Goal: Task Accomplishment & Management: Complete application form

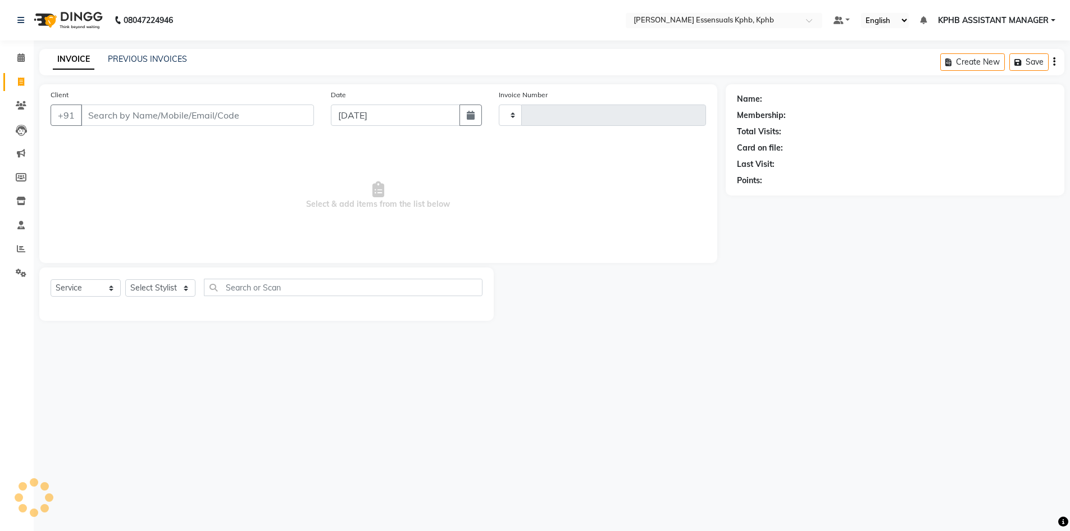
select select "service"
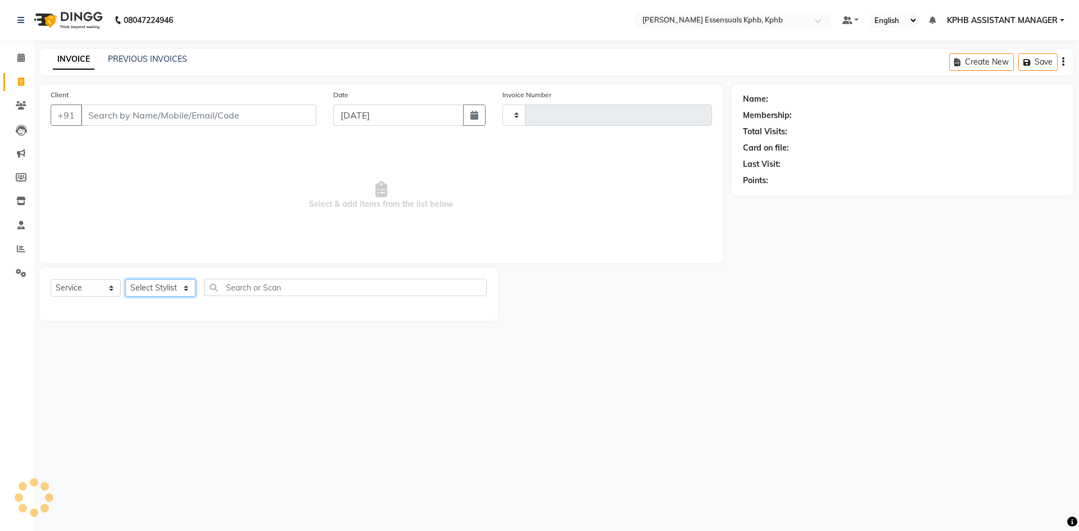
click at [165, 292] on select "Select Stylist" at bounding box center [160, 287] width 70 height 17
type input "1395"
select select "5938"
click at [181, 112] on input "Client" at bounding box center [198, 115] width 235 height 21
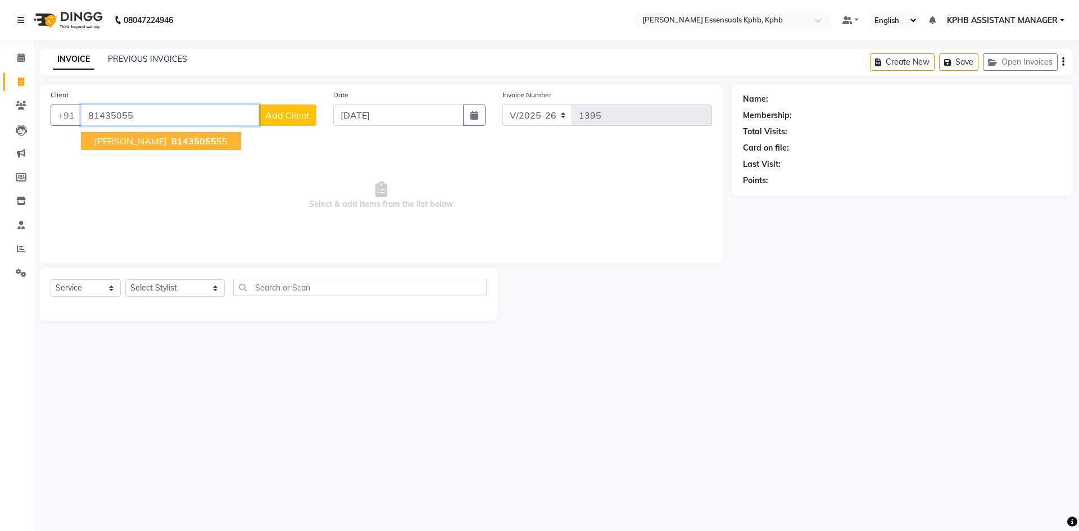
click at [171, 142] on span "81435055" at bounding box center [193, 140] width 45 height 11
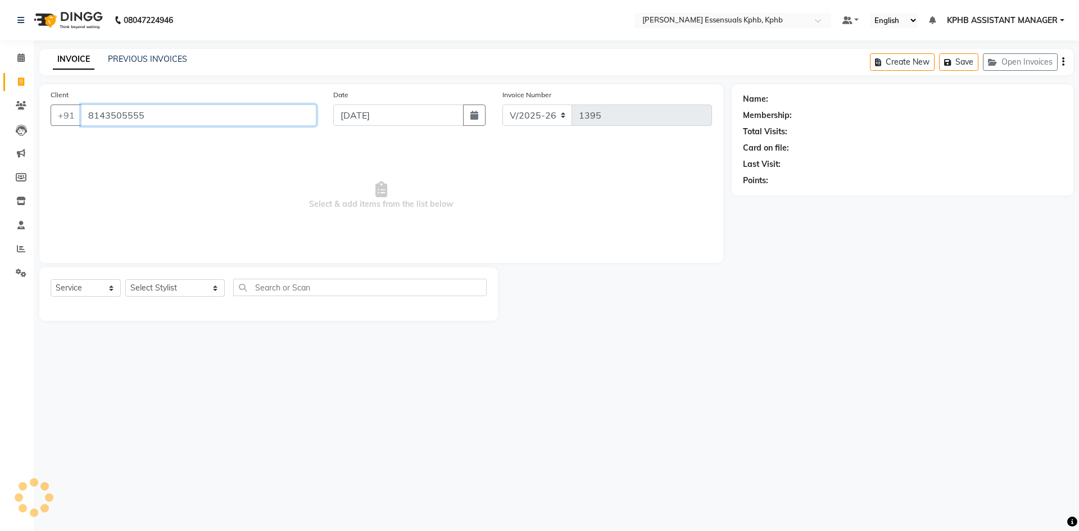
type input "8143505555"
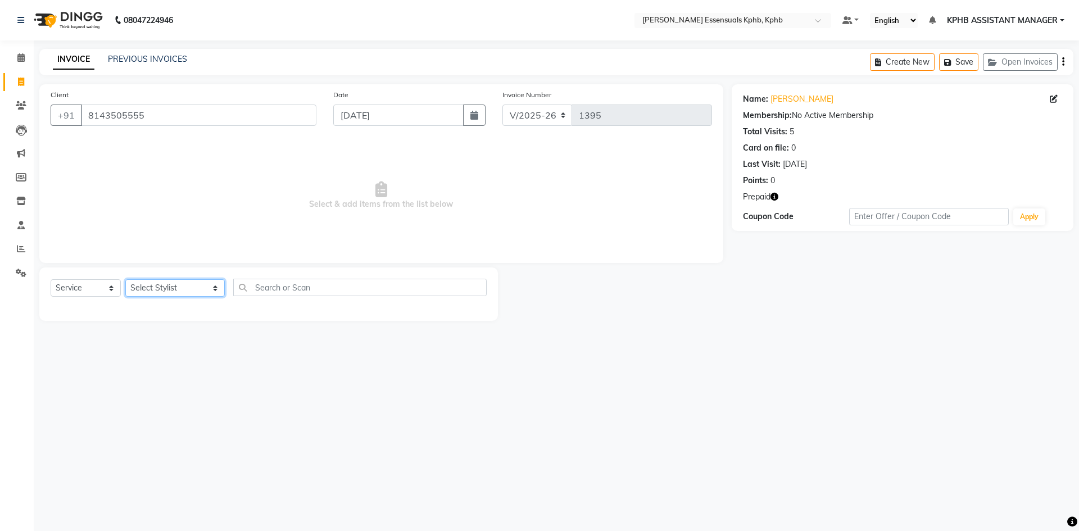
click at [164, 289] on select "Select Stylist ARSLAN DINESH GLORY KPHB ASSISTANT MANAGER KRISHNA VENI MANJULA …" at bounding box center [174, 287] width 99 height 17
select select "63852"
click at [125, 279] on select "Select Stylist ARSLAN DINESH GLORY KPHB ASSISTANT MANAGER KRISHNA VENI MANJULA …" at bounding box center [174, 287] width 99 height 17
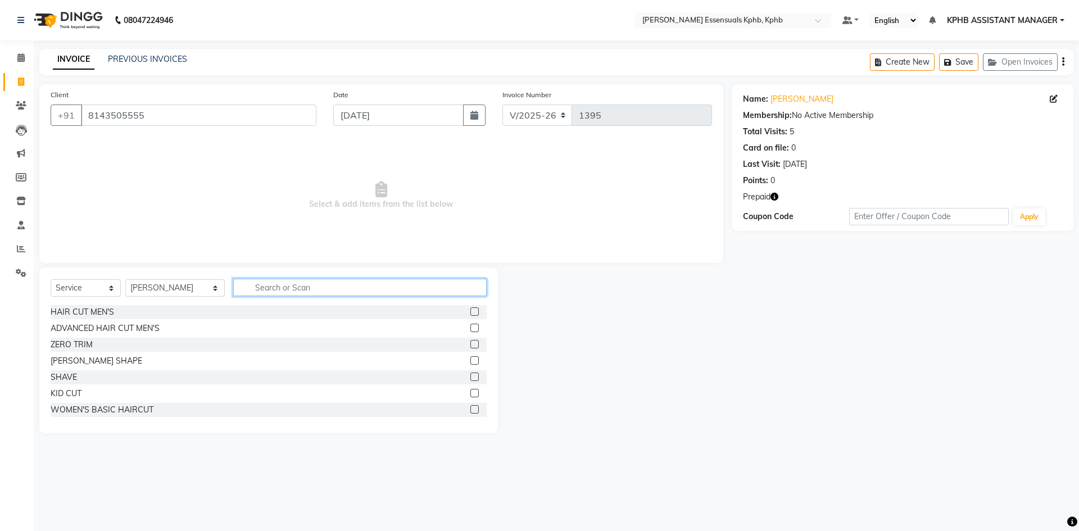
click at [300, 289] on input "text" at bounding box center [359, 287] width 253 height 17
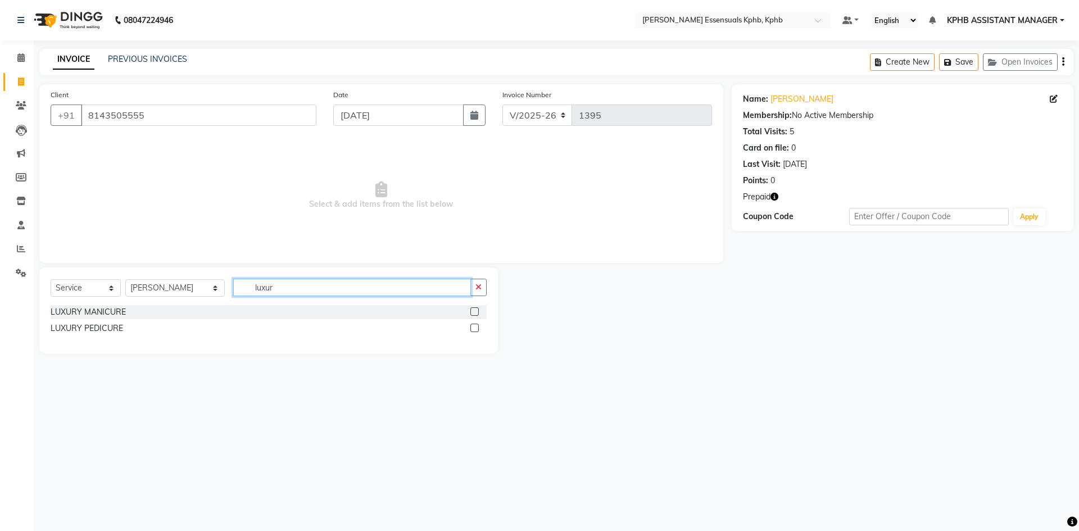
type input "luxur"
click at [475, 311] on label at bounding box center [474, 311] width 8 height 8
click at [475, 311] on input "checkbox" at bounding box center [473, 311] width 7 height 7
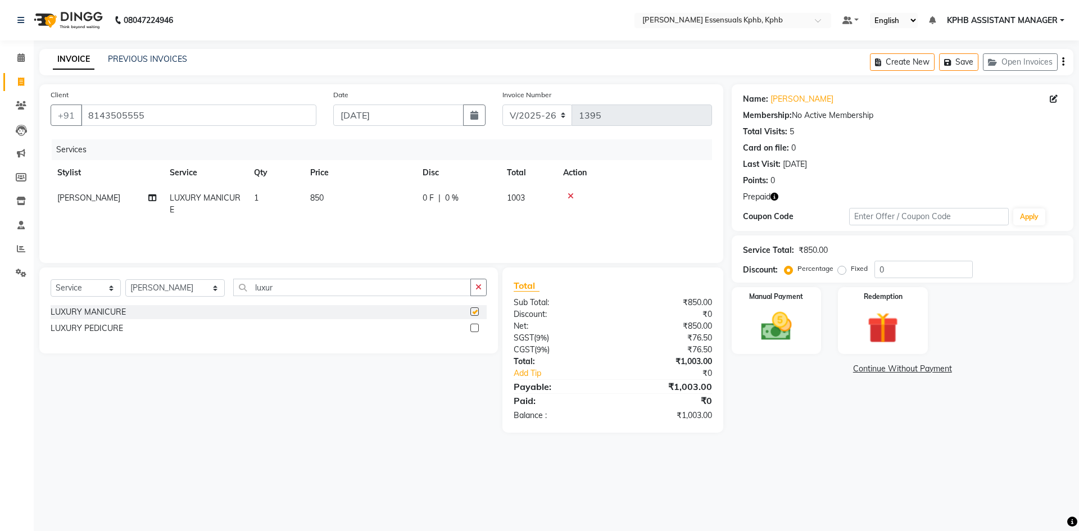
checkbox input "false"
click at [156, 291] on select "Select Stylist ARSLAN DINESH GLORY KPHB ASSISTANT MANAGER KRISHNA VENI MANJULA …" at bounding box center [174, 287] width 99 height 17
click at [125, 279] on select "Select Stylist ARSLAN DINESH GLORY KPHB ASSISTANT MANAGER KRISHNA VENI MANJULA …" at bounding box center [174, 287] width 99 height 17
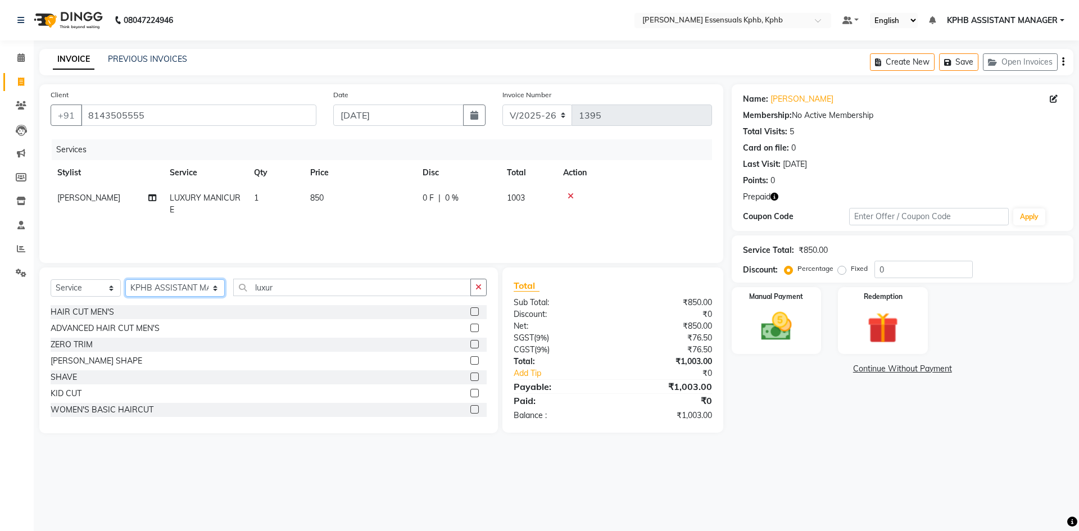
click at [147, 286] on select "Select Stylist ARSLAN DINESH GLORY KPHB ASSISTANT MANAGER KRISHNA VENI MANJULA …" at bounding box center [174, 287] width 99 height 17
select select "85168"
click at [125, 279] on select "Select Stylist ARSLAN DINESH GLORY KPHB ASSISTANT MANAGER KRISHNA VENI MANJULA …" at bounding box center [174, 287] width 99 height 17
click at [397, 291] on input "luxur" at bounding box center [352, 287] width 238 height 17
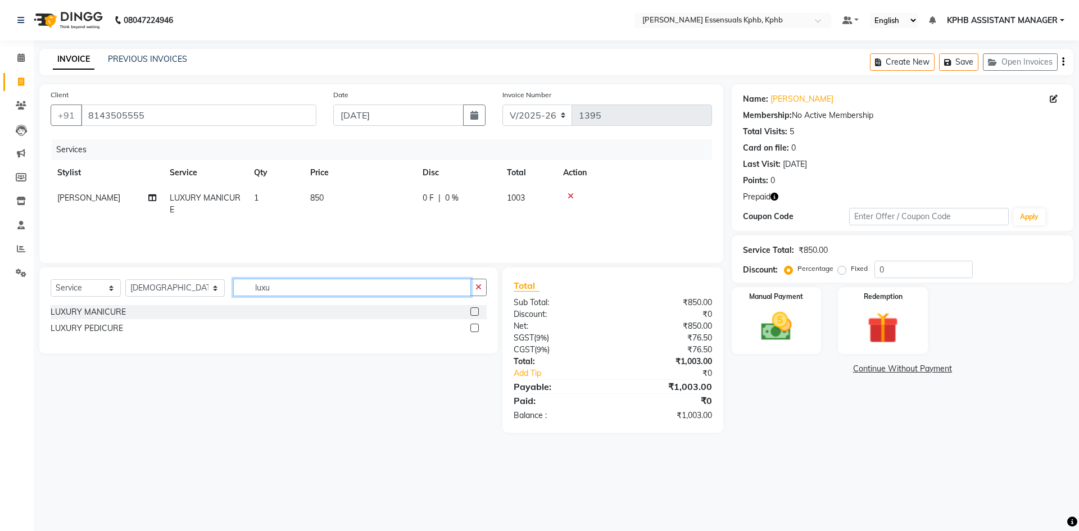
type input "luxu"
click at [474, 325] on label at bounding box center [474, 328] width 8 height 8
click at [474, 325] on input "checkbox" at bounding box center [473, 328] width 7 height 7
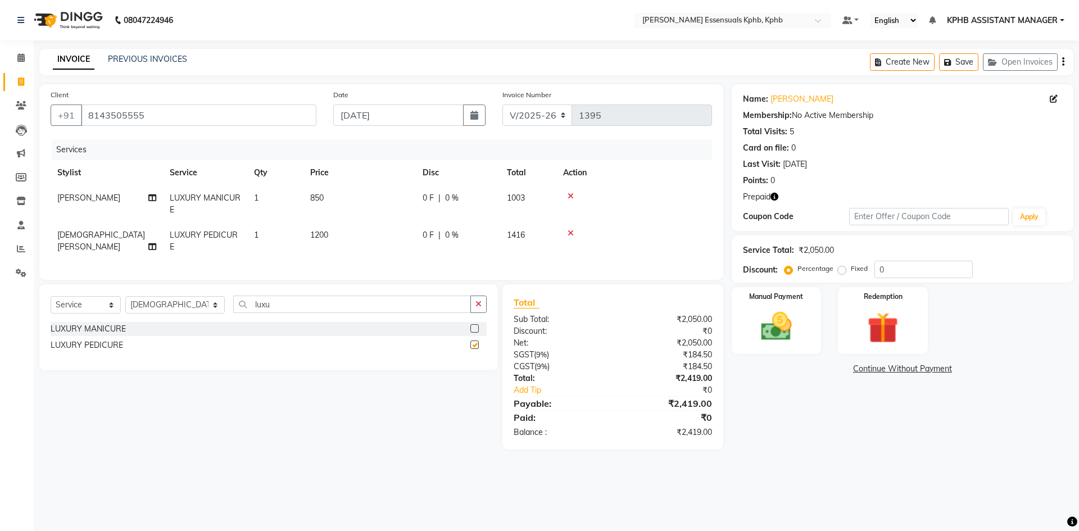
checkbox input "false"
click at [326, 199] on td "850" at bounding box center [359, 203] width 112 height 37
select select "63852"
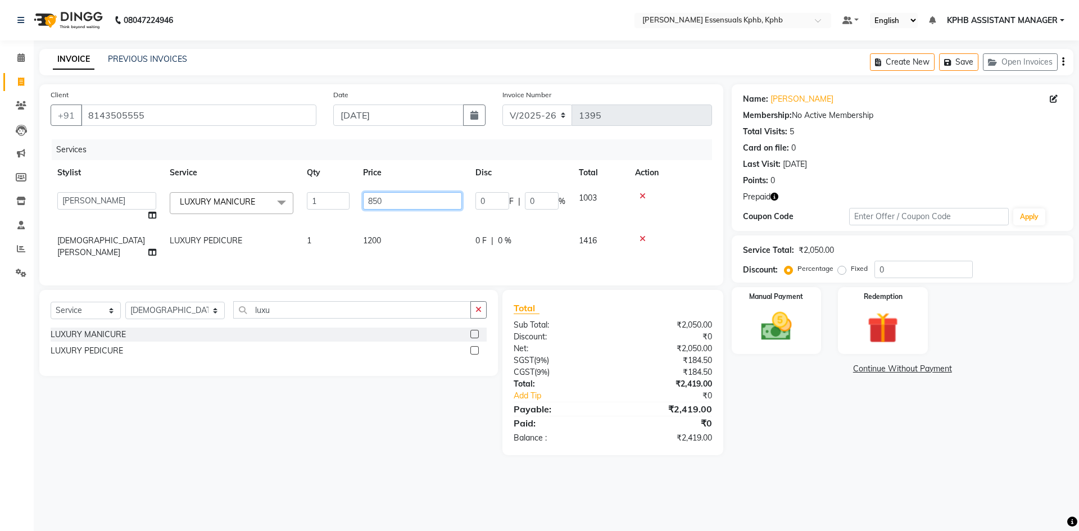
drag, startPoint x: 399, startPoint y: 198, endPoint x: 198, endPoint y: 208, distance: 200.9
click at [213, 210] on tr "ARSLAN DINESH GLORY KPHB ASSISTANT MANAGER KRISHNA VENI MANJULA NIKHITHA RADHA …" at bounding box center [381, 206] width 661 height 43
type input "1300"
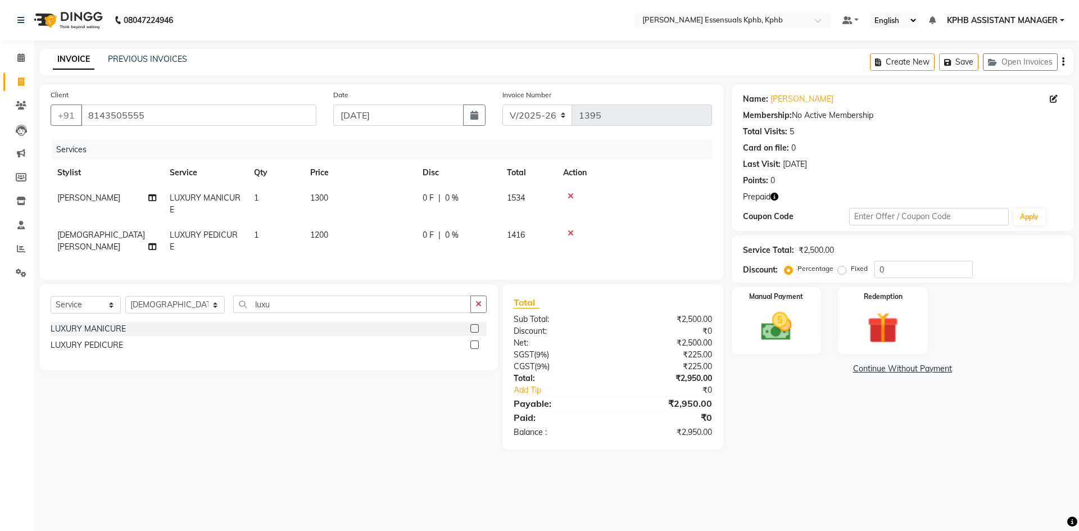
drag, startPoint x: 550, startPoint y: 389, endPoint x: 328, endPoint y: 288, distance: 243.9
click at [549, 388] on div "Total Sub Total: ₹2,500.00 Discount: ₹0 Net: ₹2,500.00 SGST ( 9% ) ₹225.00 CGST…" at bounding box center [613, 367] width 198 height 143
click at [334, 221] on td "1300" at bounding box center [359, 203] width 112 height 37
select select "63852"
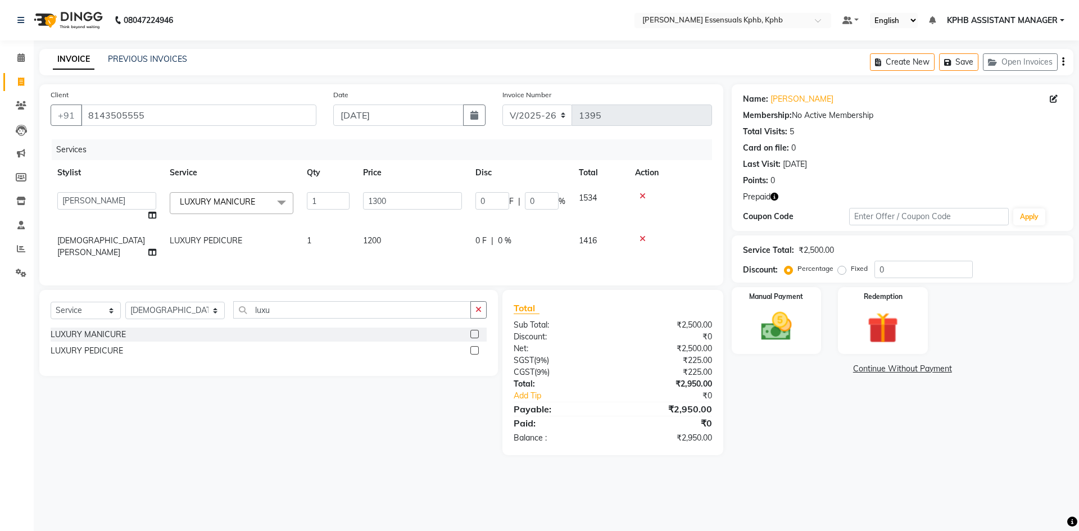
click at [376, 242] on span "1200" at bounding box center [372, 240] width 18 height 10
select select "85168"
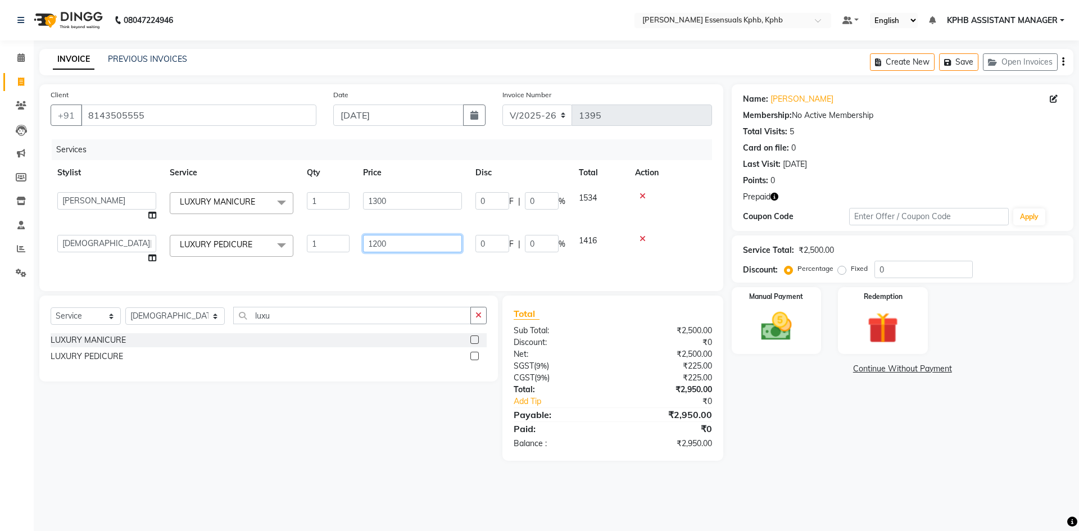
drag, startPoint x: 376, startPoint y: 242, endPoint x: 65, endPoint y: 264, distance: 312.1
click at [71, 264] on tr "ARSLAN DINESH GLORY KPHB ASSISTANT MANAGER KRISHNA VENI MANJULA NIKHITHA RADHA …" at bounding box center [381, 249] width 661 height 43
type input "1500"
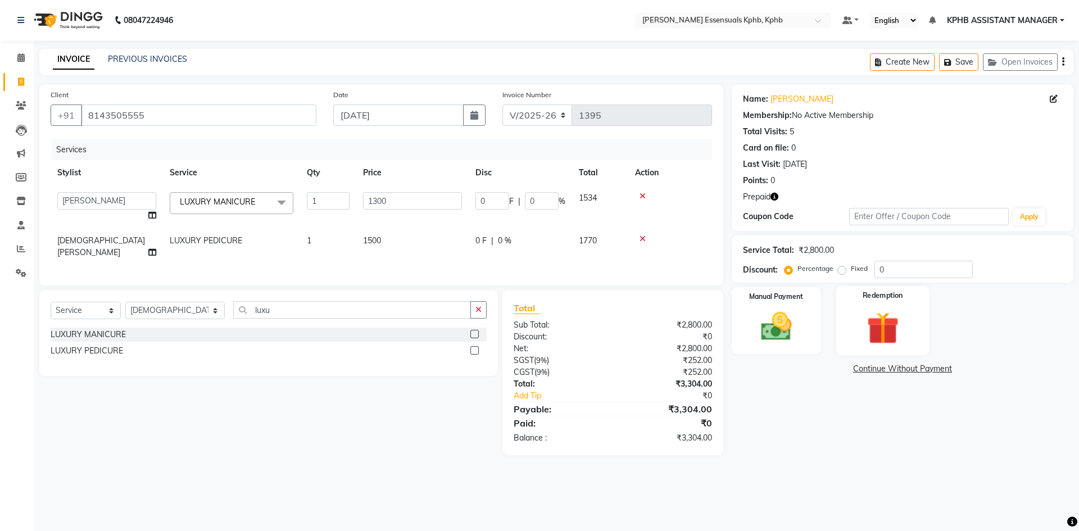
click at [852, 329] on div "Redemption" at bounding box center [882, 320] width 93 height 69
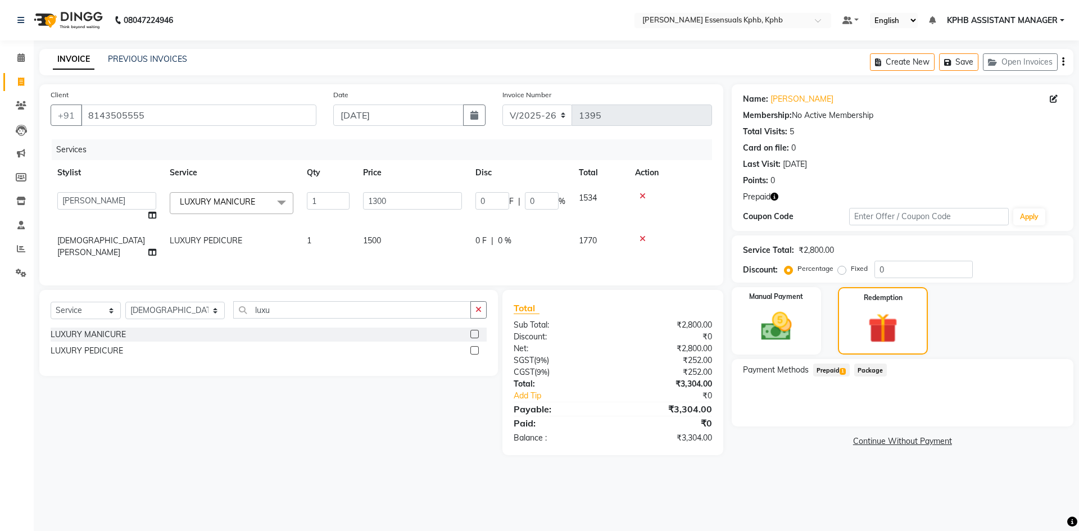
click at [835, 370] on span "Prepaid 1" at bounding box center [831, 370] width 37 height 13
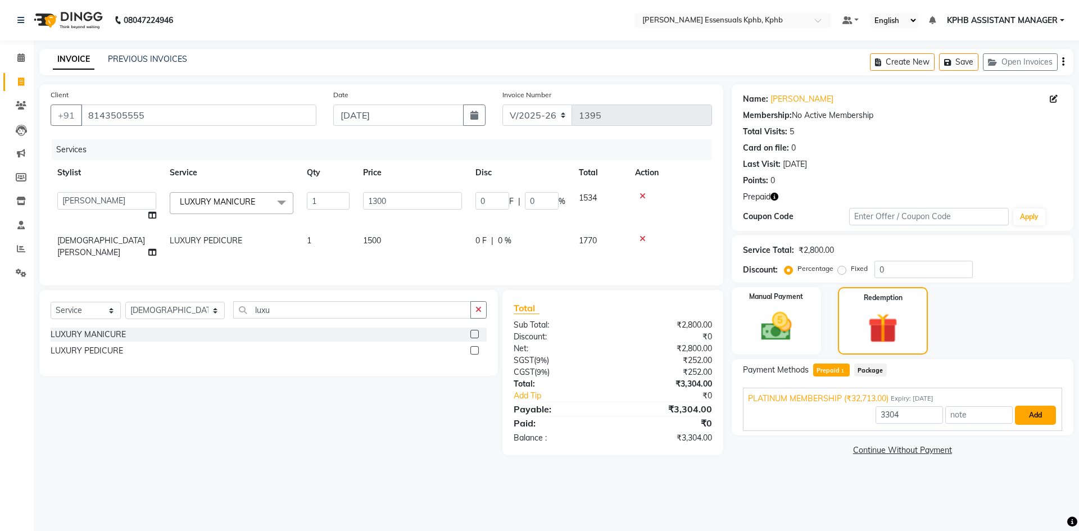
click at [1033, 421] on button "Add" at bounding box center [1035, 415] width 41 height 19
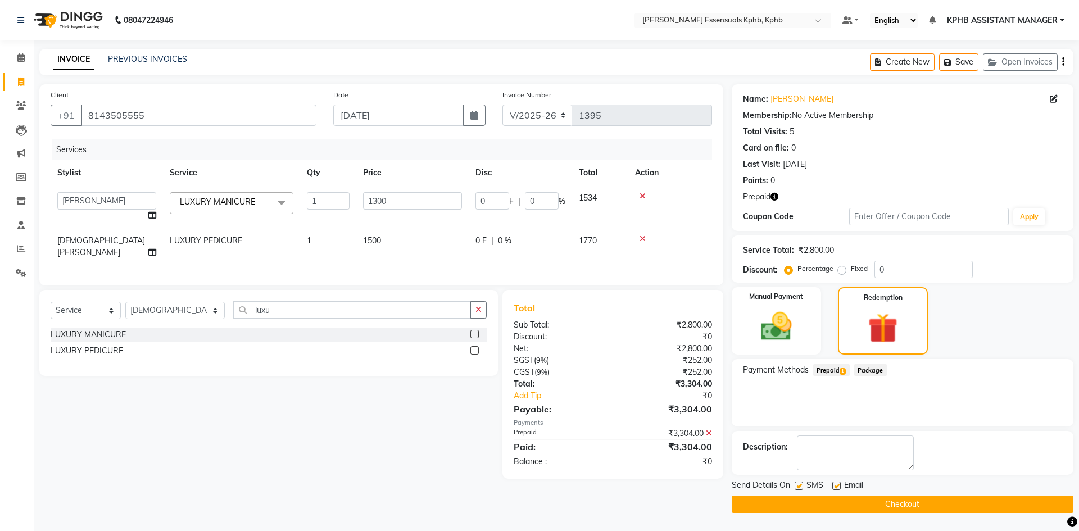
click at [866, 498] on button "Checkout" at bounding box center [903, 504] width 342 height 17
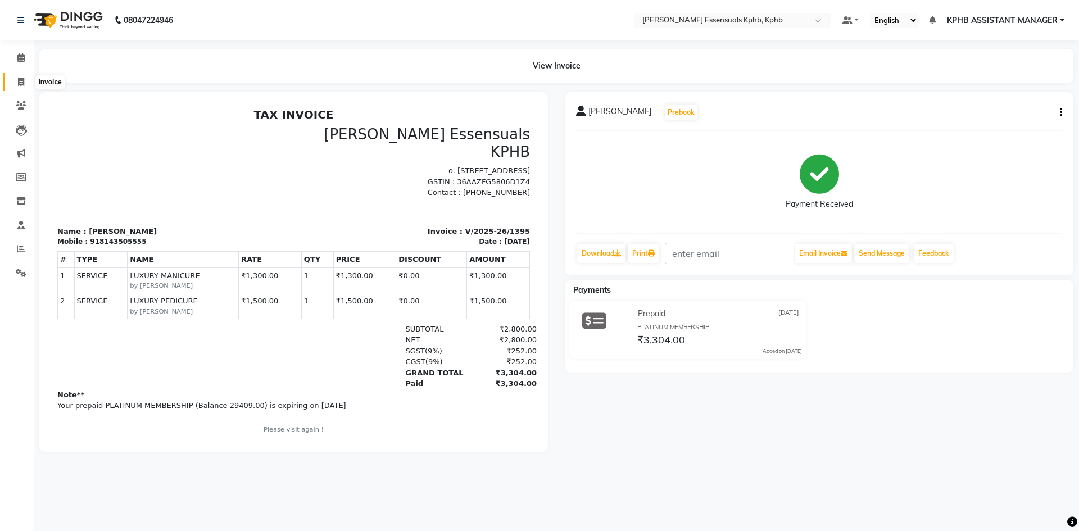
click at [23, 78] on icon at bounding box center [21, 82] width 6 height 8
select select "service"
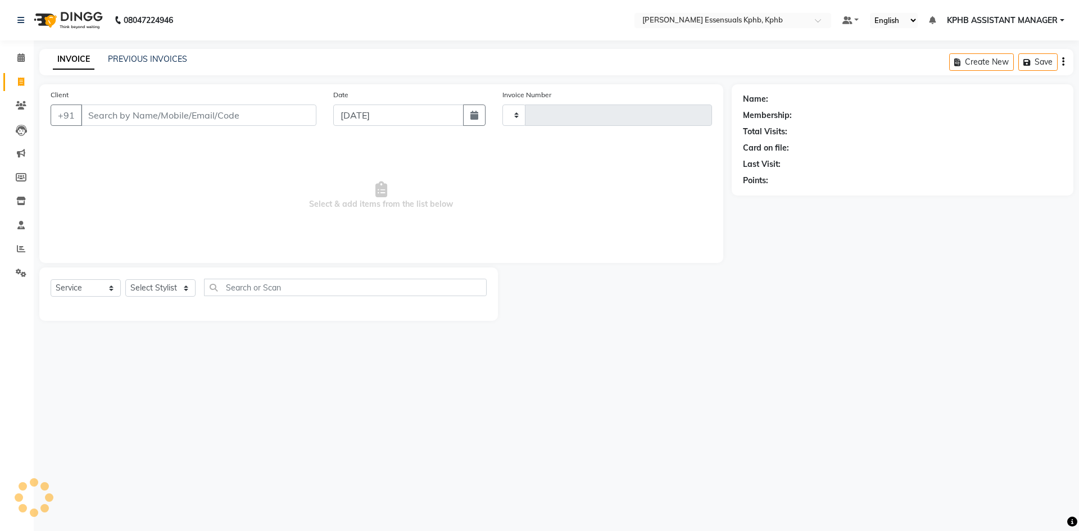
type input "1396"
select select "5938"
